Goal: Use online tool/utility: Utilize a website feature to perform a specific function

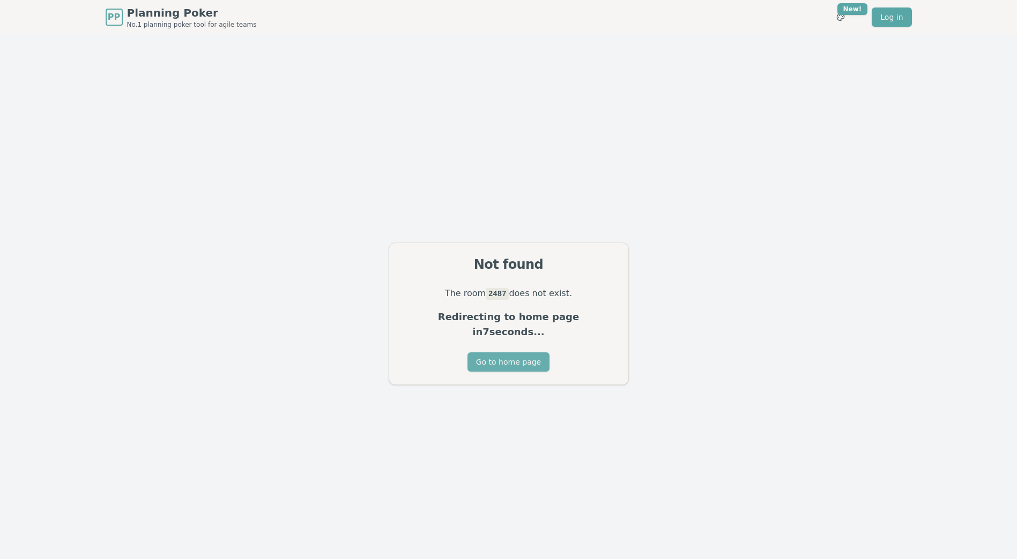
click at [512, 360] on button "Go to home page" at bounding box center [508, 362] width 82 height 19
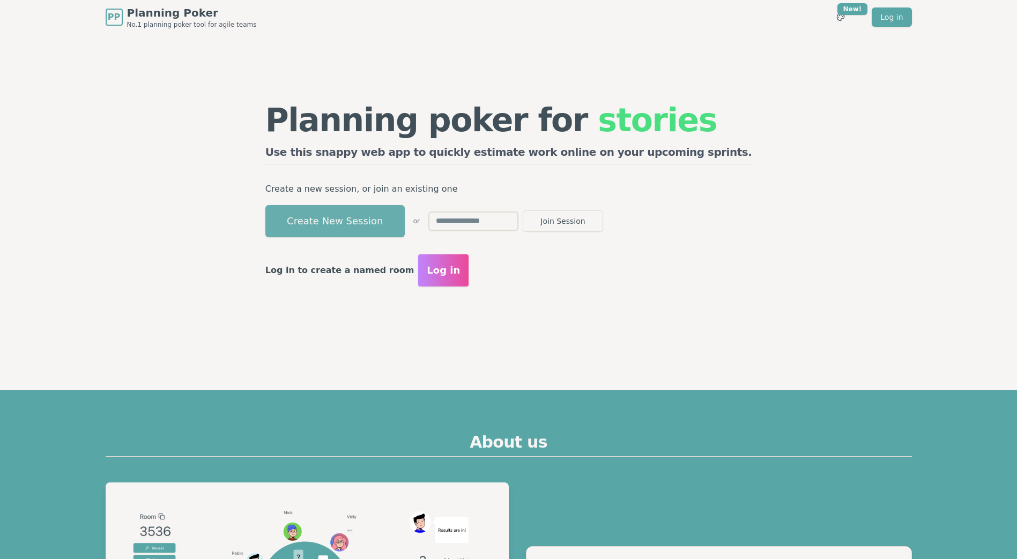
click at [355, 227] on button "Create New Session" at bounding box center [334, 221] width 139 height 32
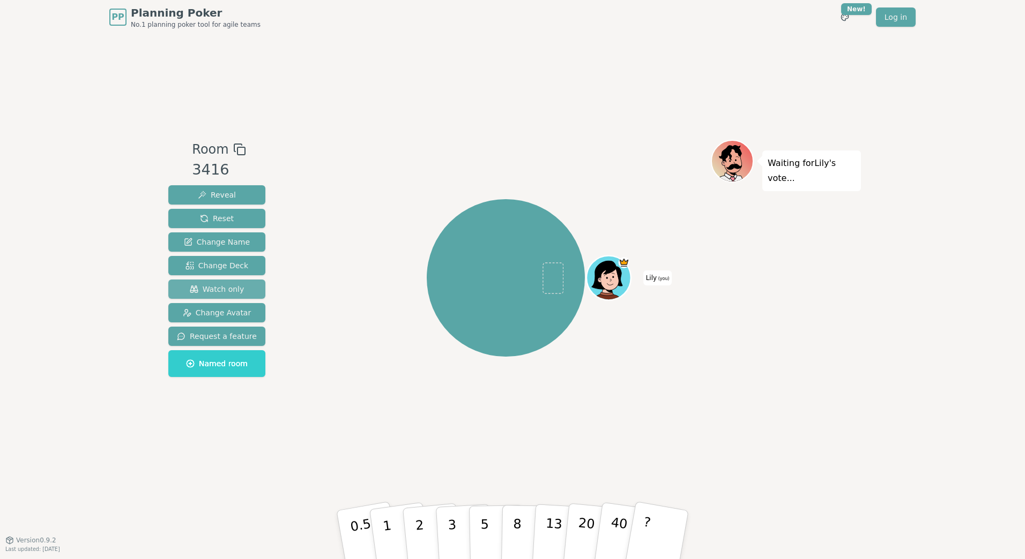
drag, startPoint x: 196, startPoint y: 290, endPoint x: 219, endPoint y: 286, distance: 23.9
click at [196, 289] on span "Watch only" at bounding box center [217, 289] width 55 height 11
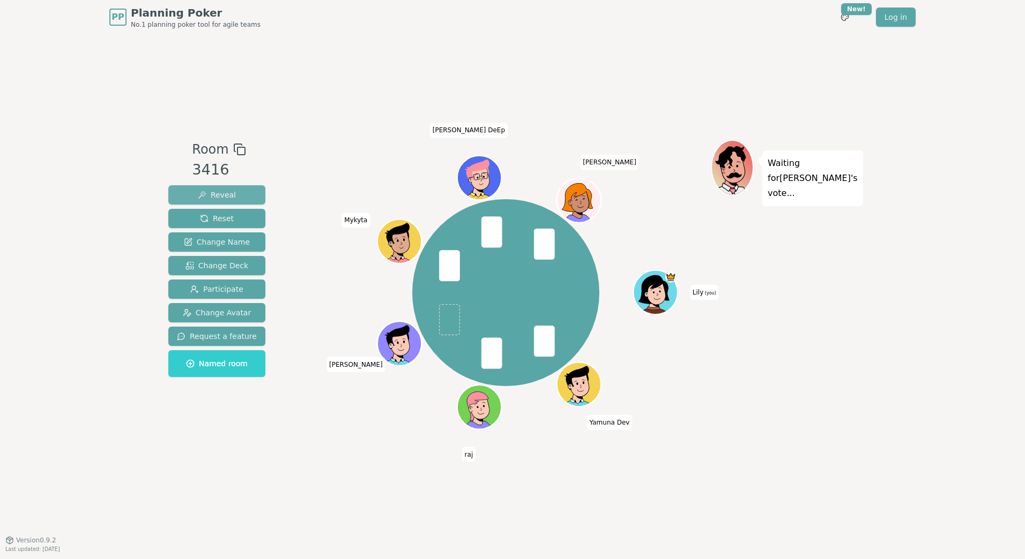
click at [230, 192] on span "Reveal" at bounding box center [217, 195] width 38 height 11
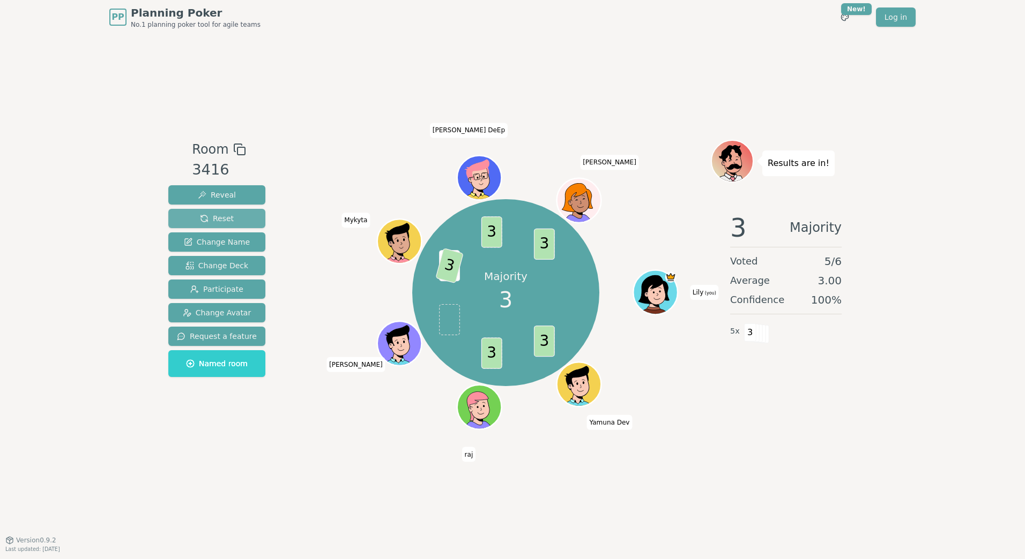
click at [220, 218] on span "Reset" at bounding box center [217, 218] width 34 height 11
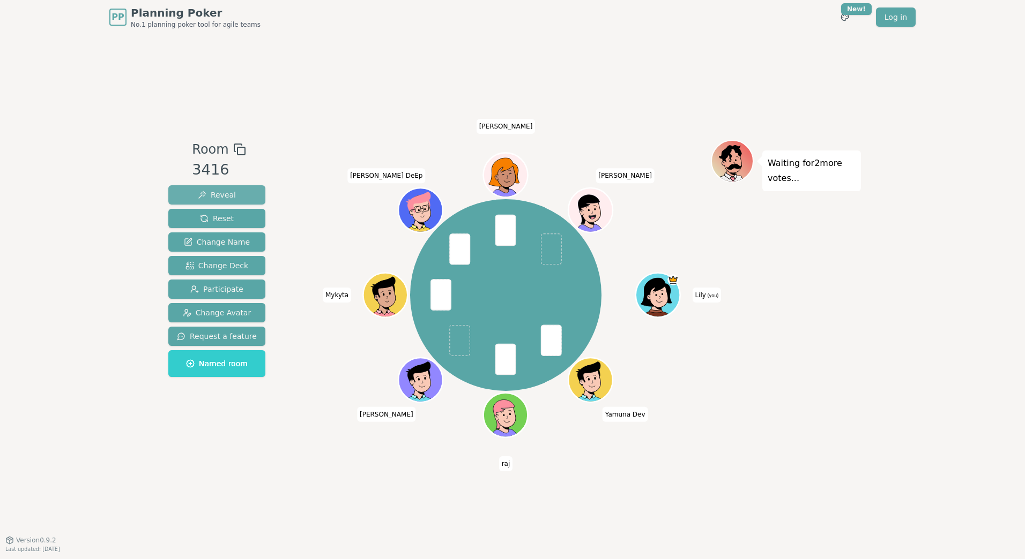
click at [208, 197] on span "Reveal" at bounding box center [217, 195] width 38 height 11
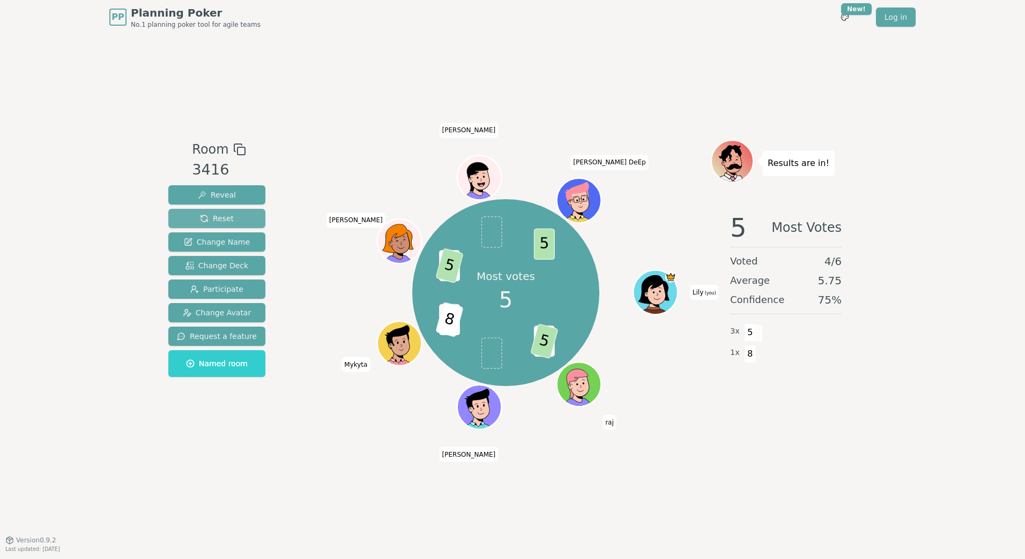
click at [216, 213] on span "Reset" at bounding box center [217, 218] width 34 height 11
